Goal: Information Seeking & Learning: Find specific fact

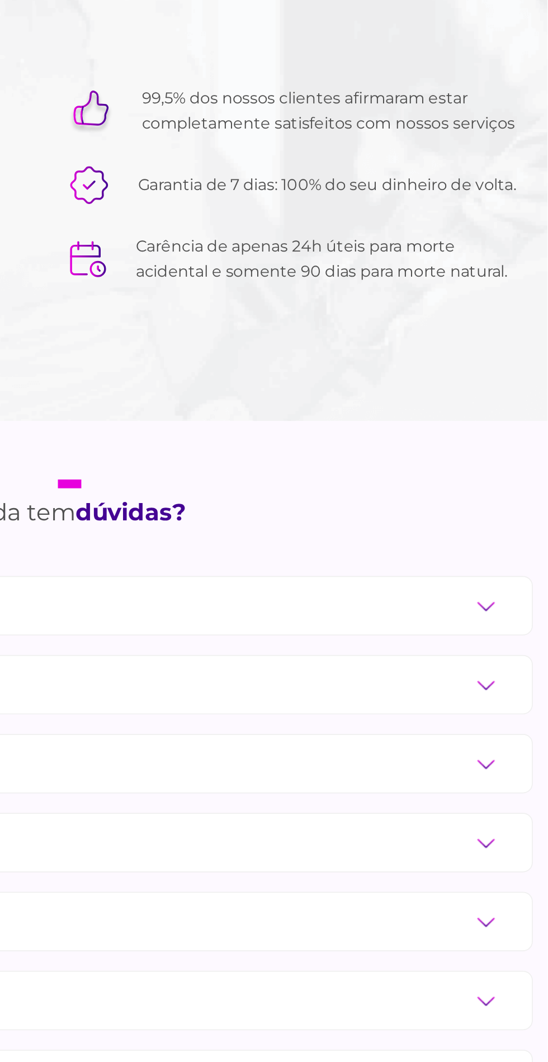
scroll to position [3685, 0]
click at [518, 910] on label "Quais as opções de pagamento?" at bounding box center [273, 920] width 491 height 20
click at [0, 0] on input "Quais as opções de pagamento?" at bounding box center [0, 0] width 0 height 0
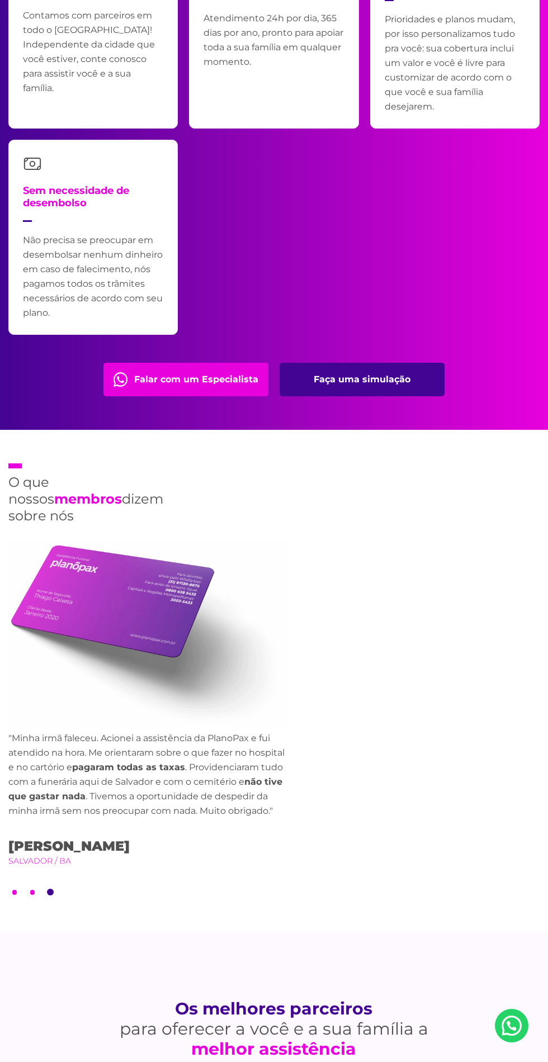
scroll to position [2523, 0]
